Goal: Information Seeking & Learning: Learn about a topic

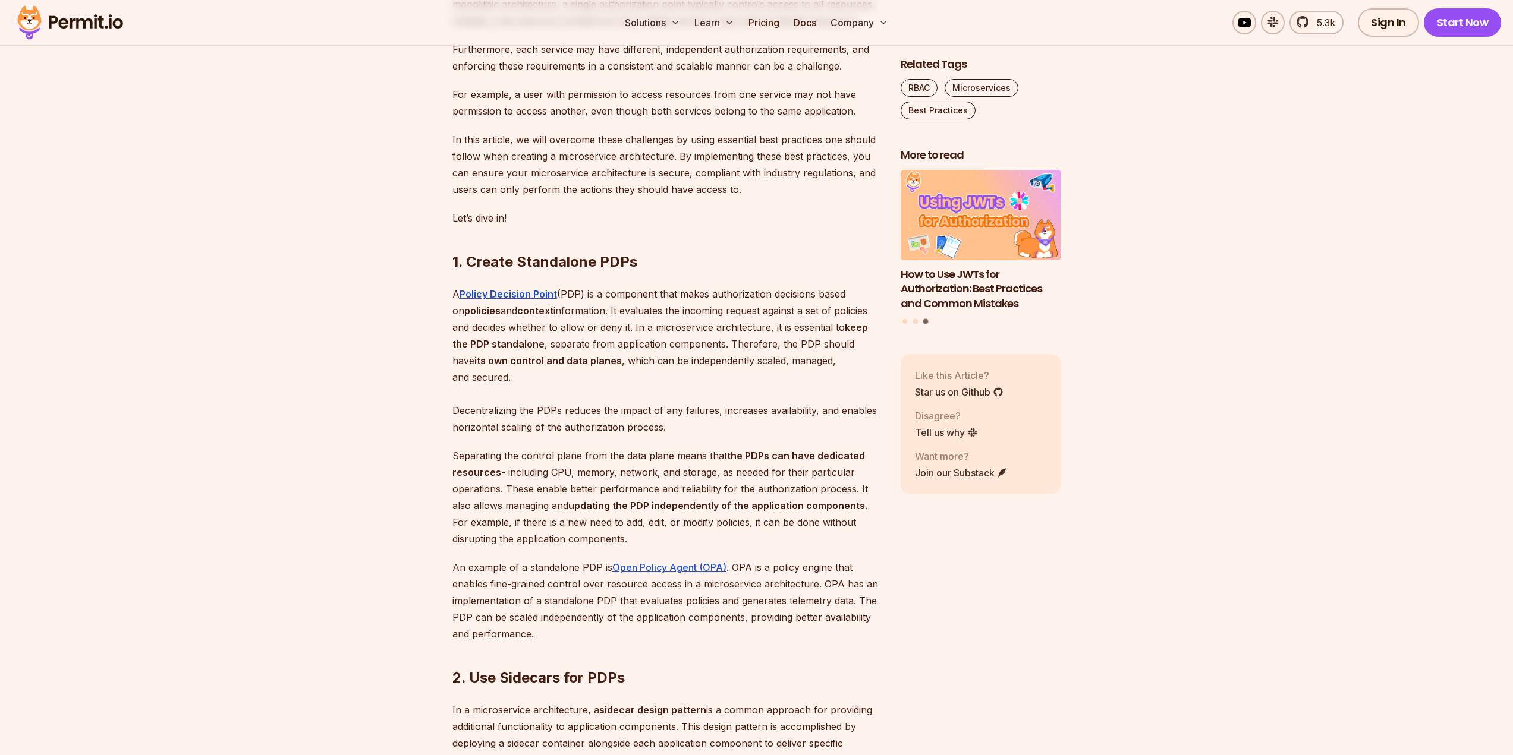
scroll to position [832, 0]
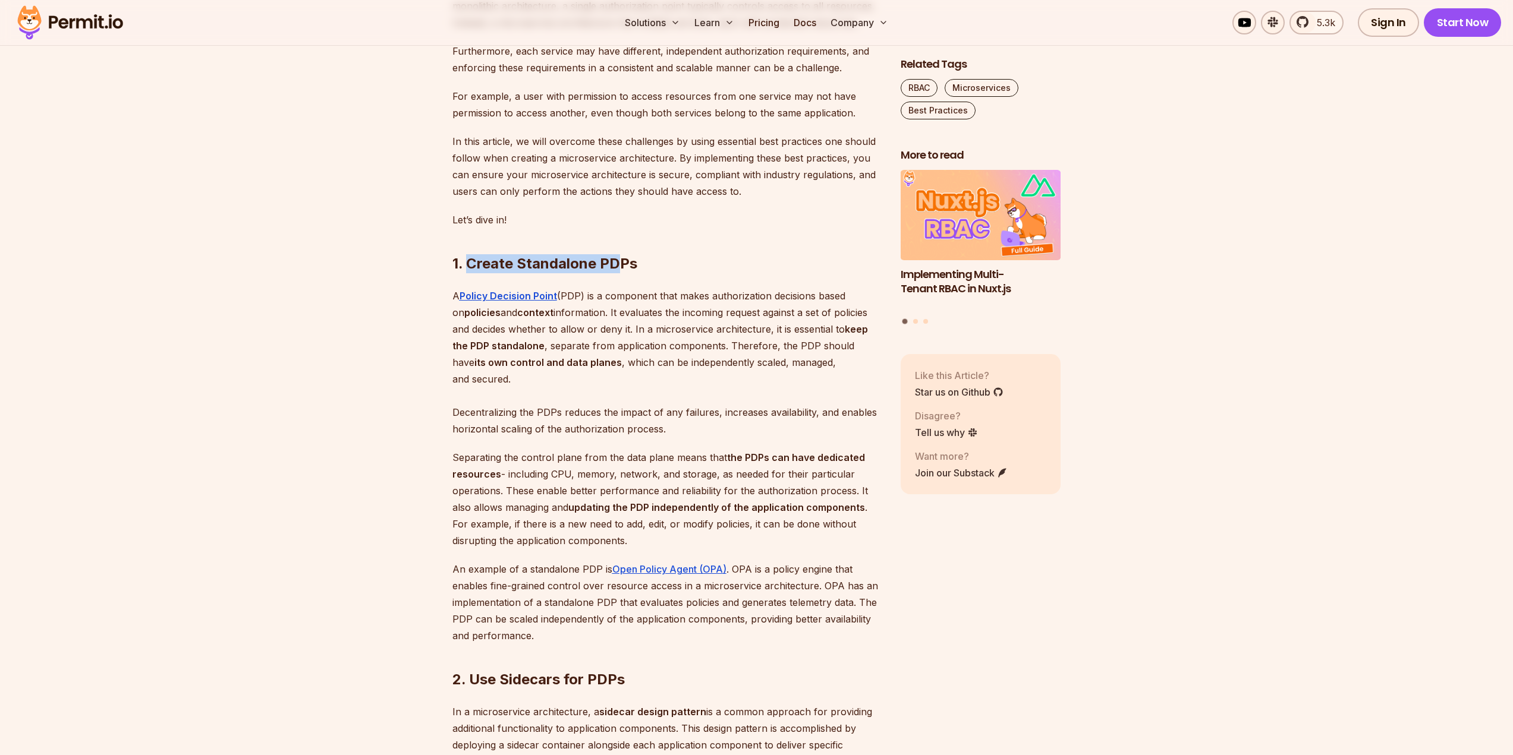
drag, startPoint x: 468, startPoint y: 291, endPoint x: 619, endPoint y: 298, distance: 151.1
click at [619, 273] on h2 "1. Create Standalone PDPs" at bounding box center [666, 240] width 429 height 67
click at [639, 273] on h2 "1. Create Standalone PDPs" at bounding box center [666, 240] width 429 height 67
copy h2 "Create Standalone PDPs"
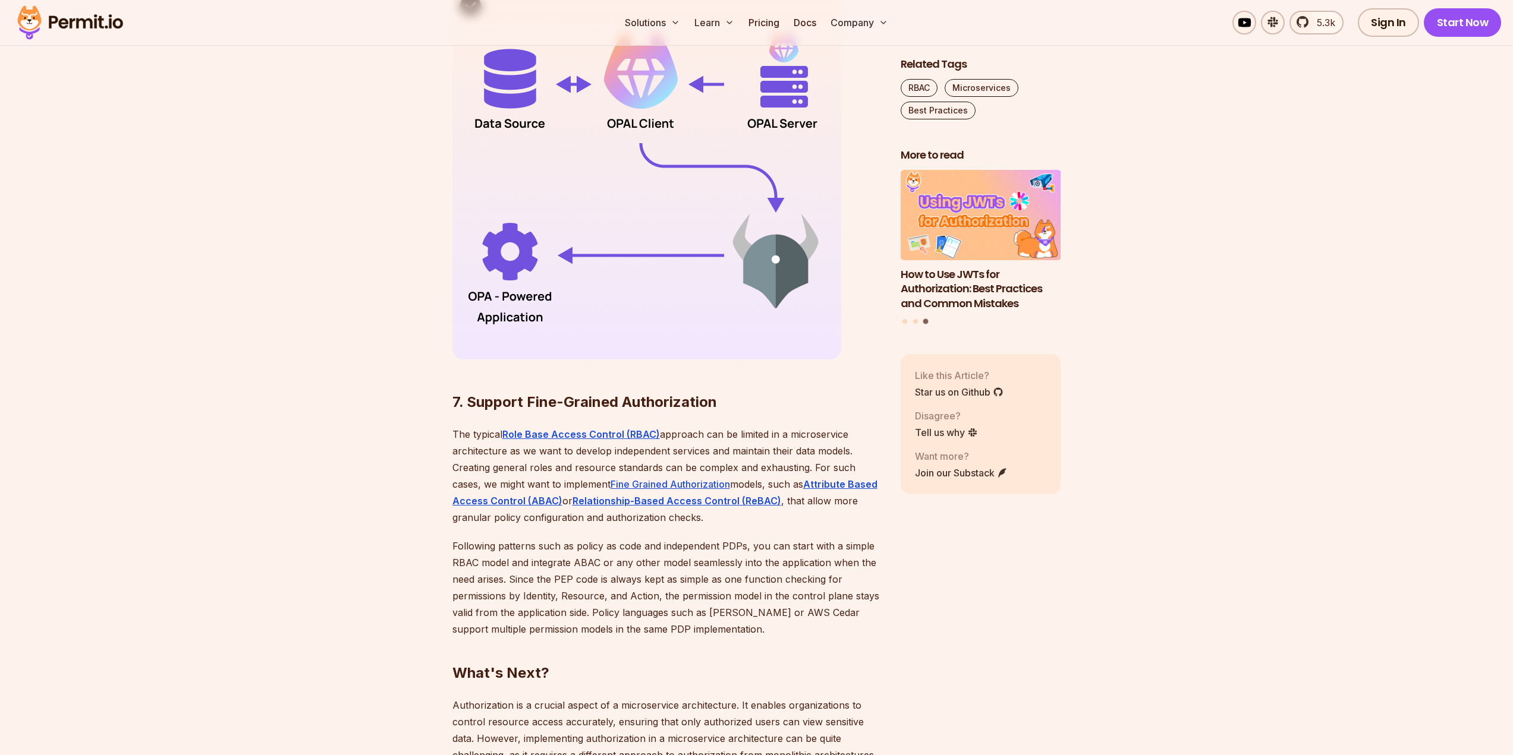
scroll to position [3626, 0]
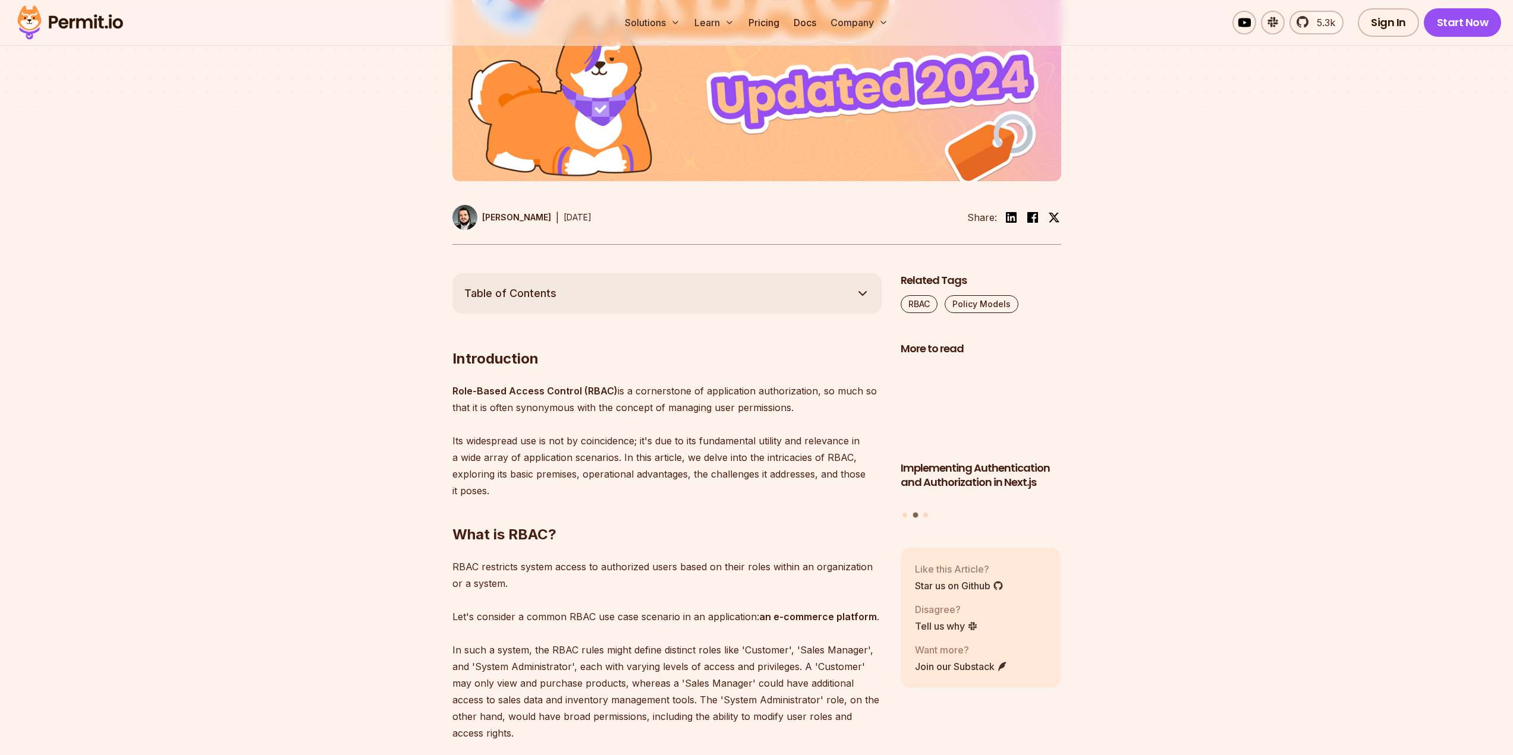
scroll to position [594, 0]
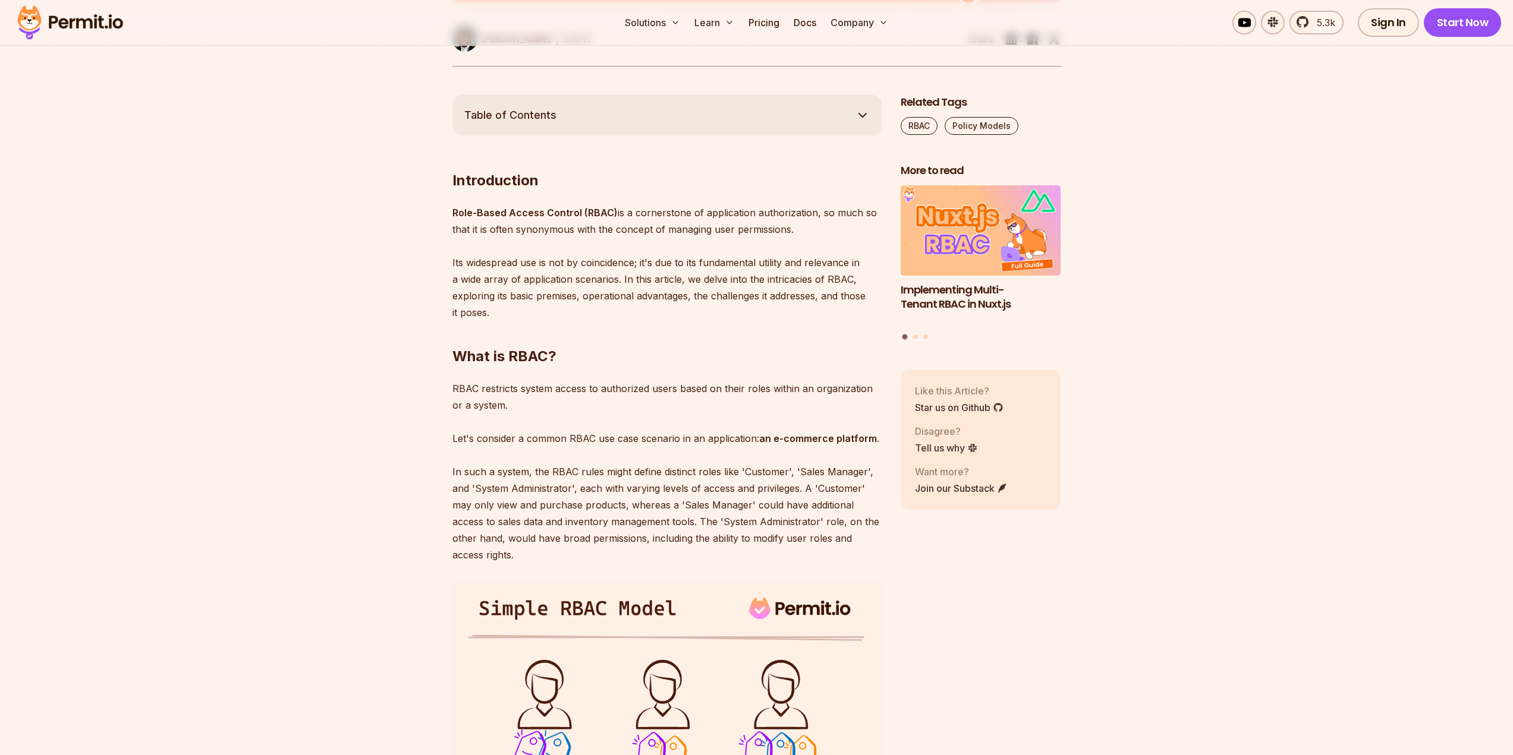
click at [683, 211] on p "Role-Based Access Control (RBAC) is a cornerstone of application authorization,…" at bounding box center [666, 262] width 429 height 117
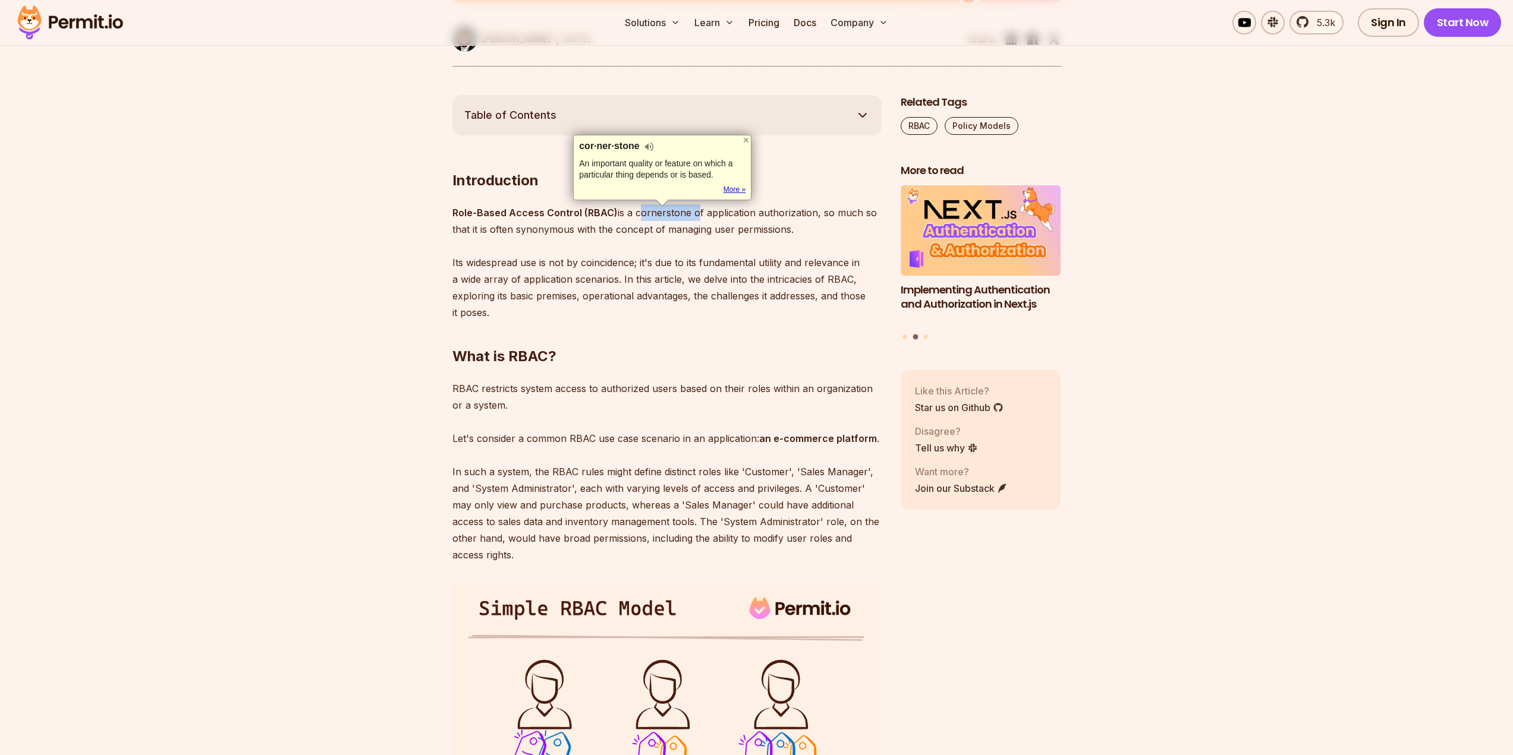
click at [738, 192] on link "More »" at bounding box center [734, 190] width 22 height 10
click at [603, 263] on p "Role-Based Access Control (RBAC) is a cornerstone of application authorization,…" at bounding box center [666, 262] width 429 height 117
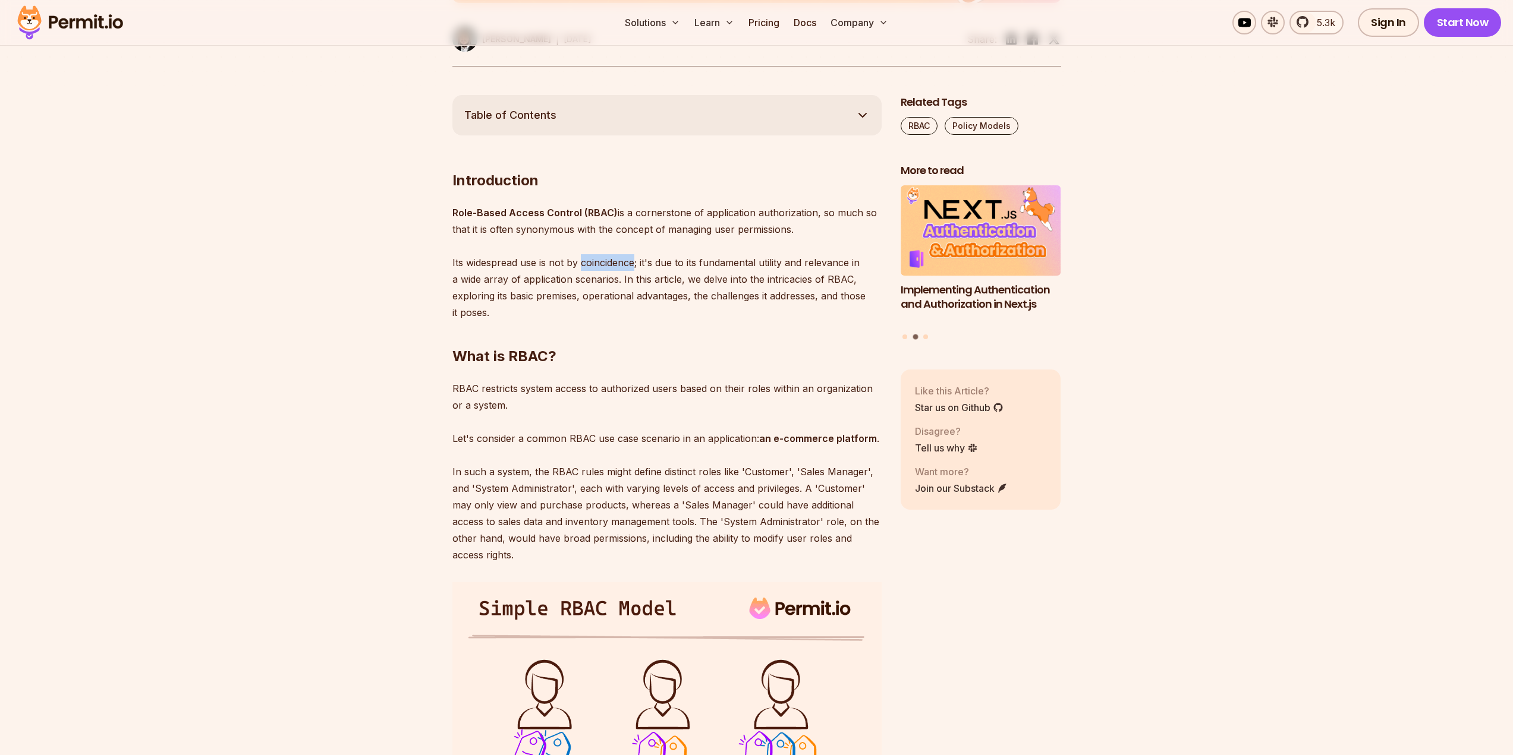
click at [603, 263] on p "Role-Based Access Control (RBAC) is a cornerstone of application authorization,…" at bounding box center [666, 262] width 429 height 117
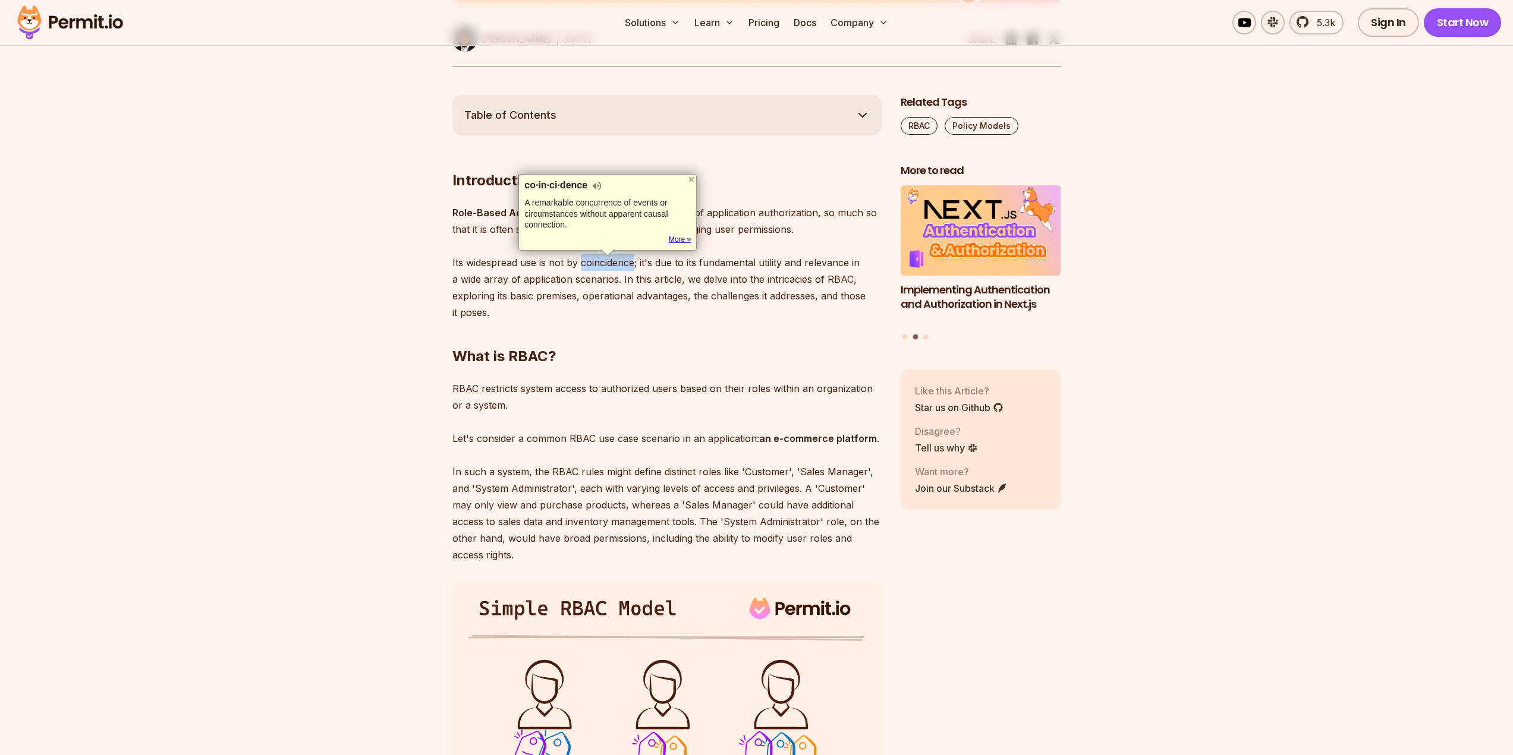
click at [685, 241] on link "More »" at bounding box center [680, 240] width 22 height 10
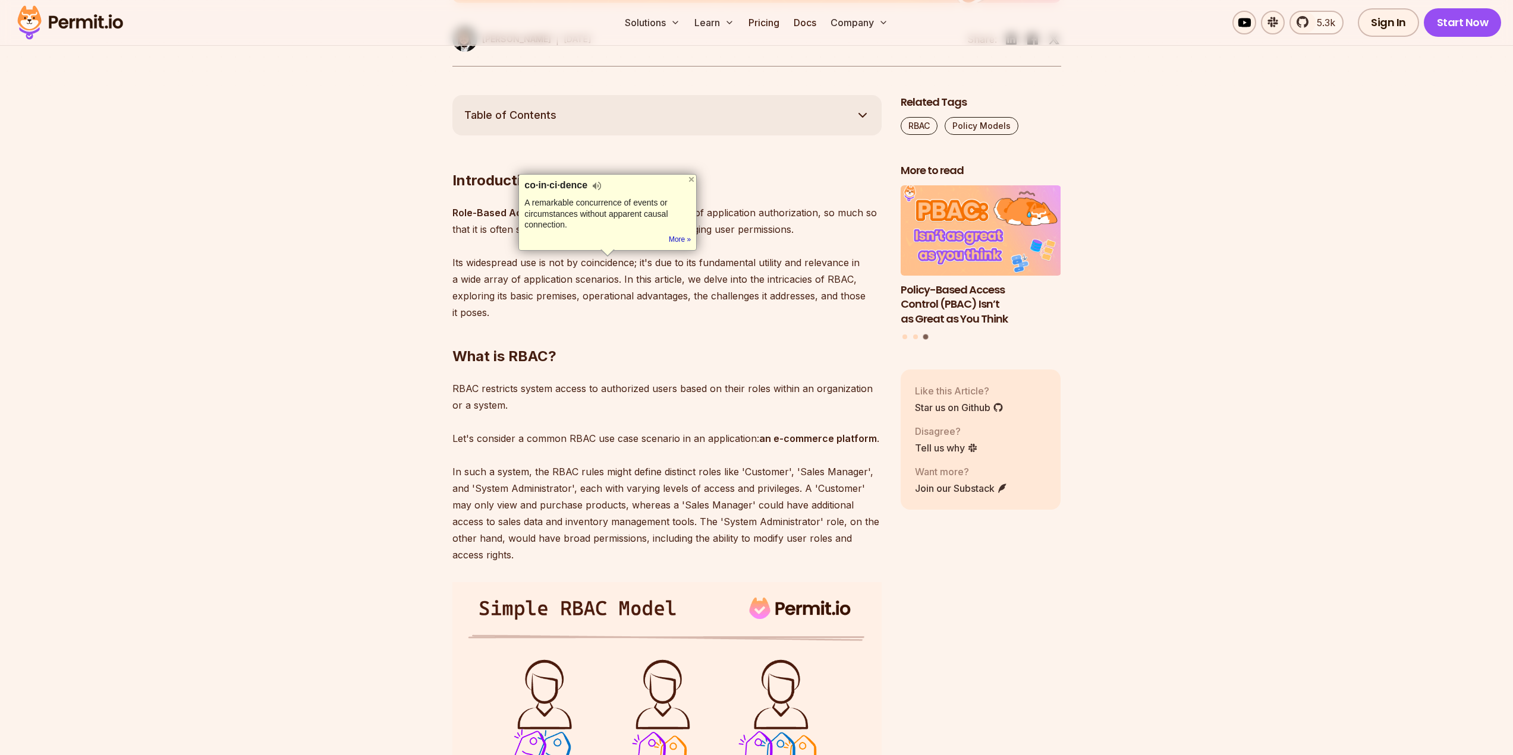
click at [744, 279] on p "Role-Based Access Control (RBAC) is a cornerstone of application authorization,…" at bounding box center [666, 262] width 429 height 117
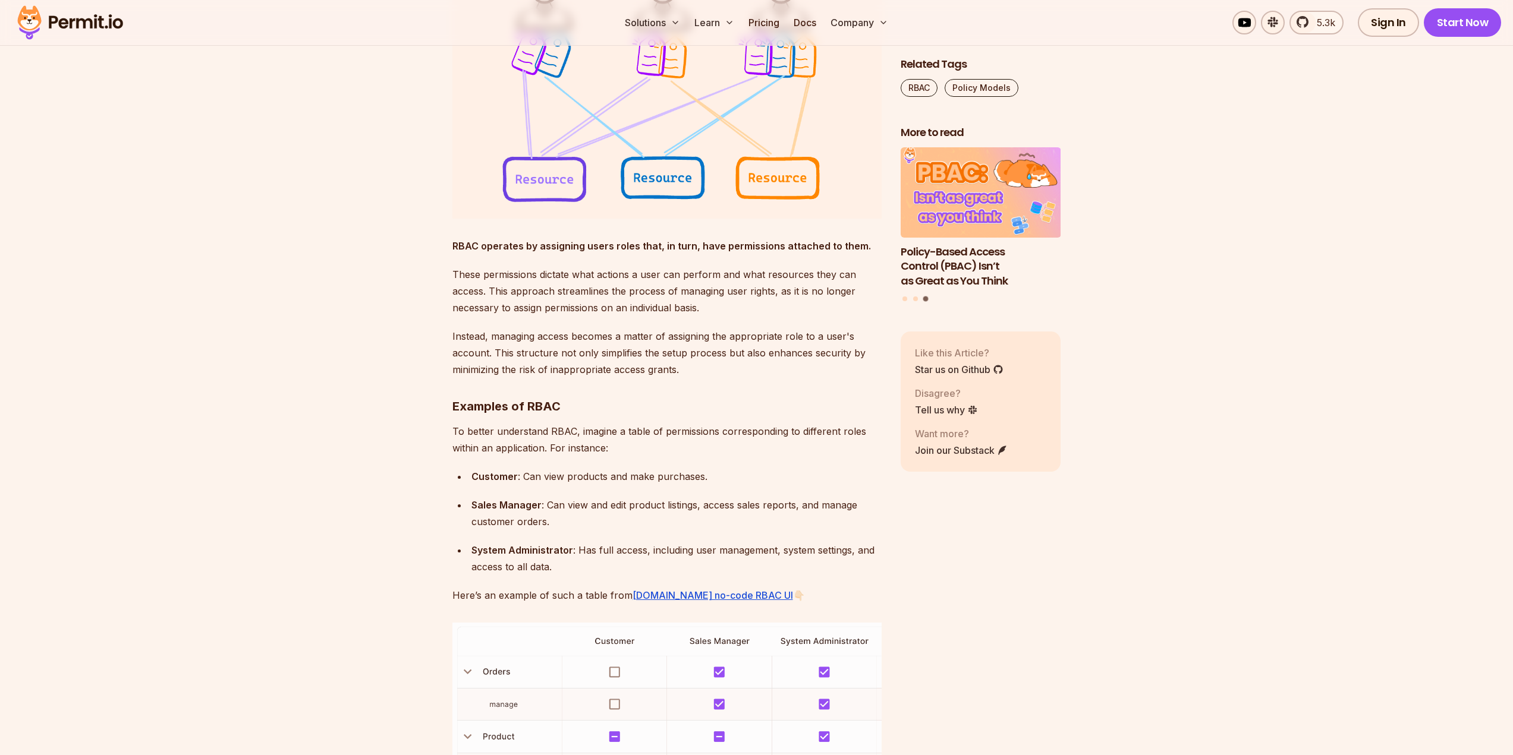
scroll to position [1367, 0]
